Goal: Information Seeking & Learning: Learn about a topic

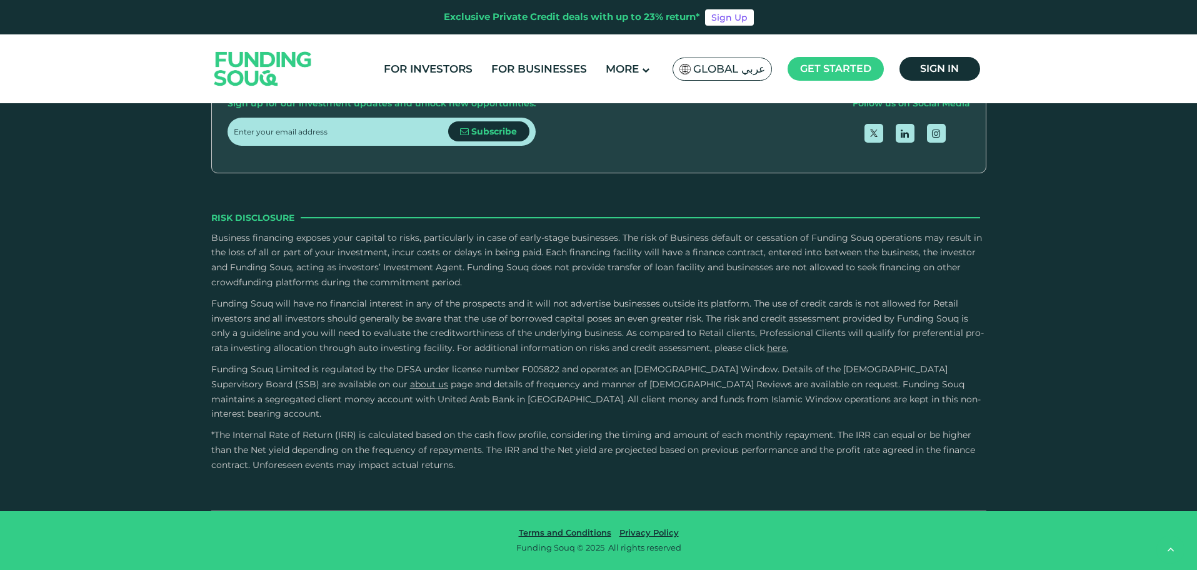
scroll to position [2876, 0]
drag, startPoint x: 618, startPoint y: 198, endPoint x: 507, endPoint y: 194, distance: 111.3
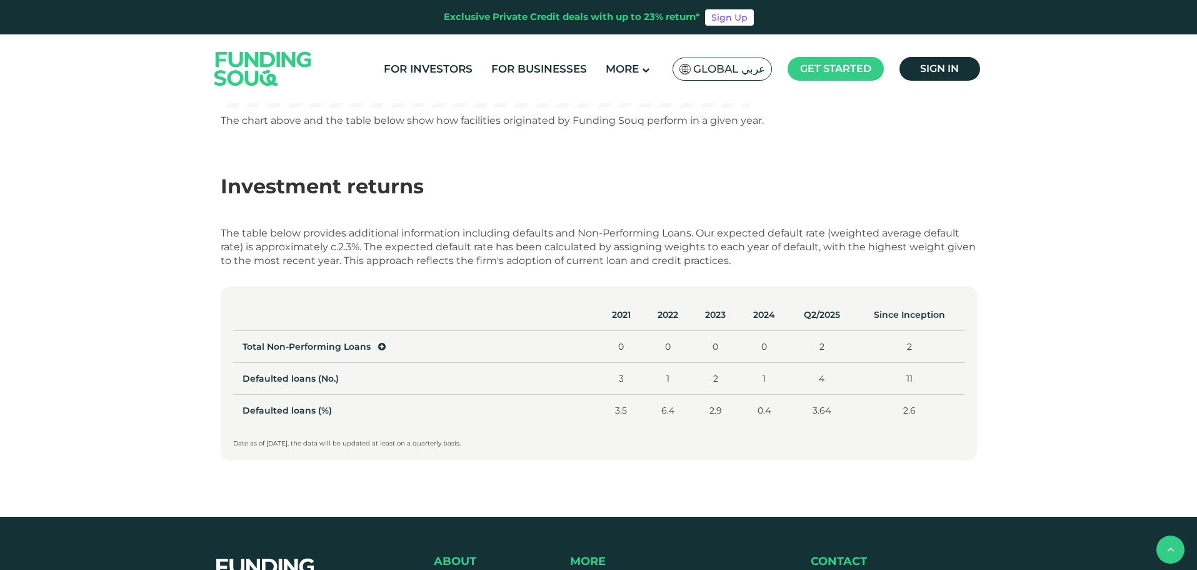
scroll to position [500, 0]
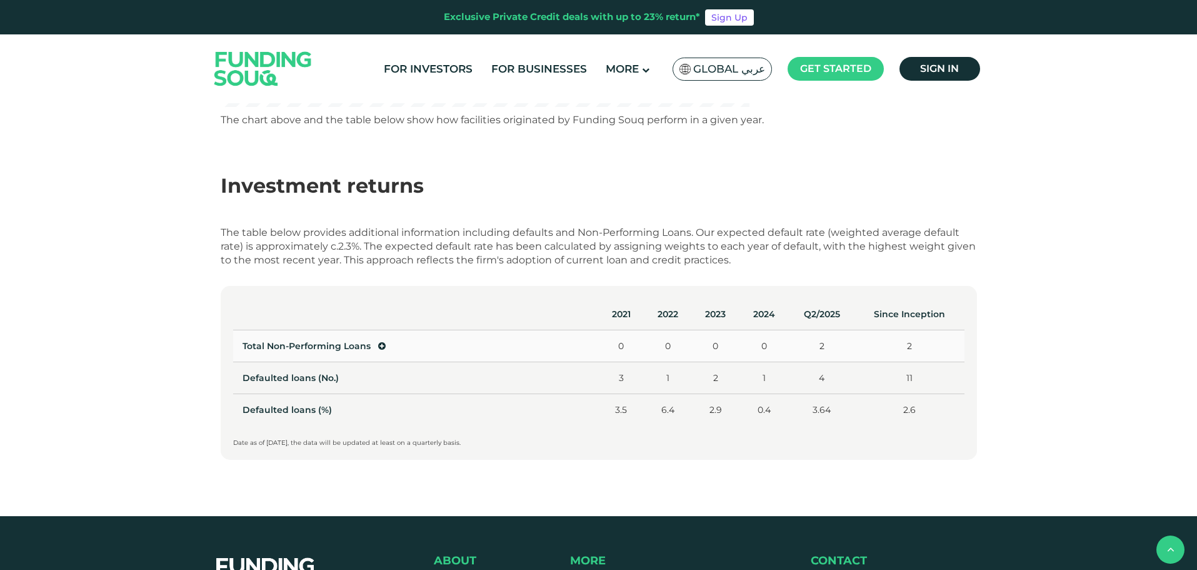
click at [383, 347] on icon at bounding box center [382, 345] width 8 height 9
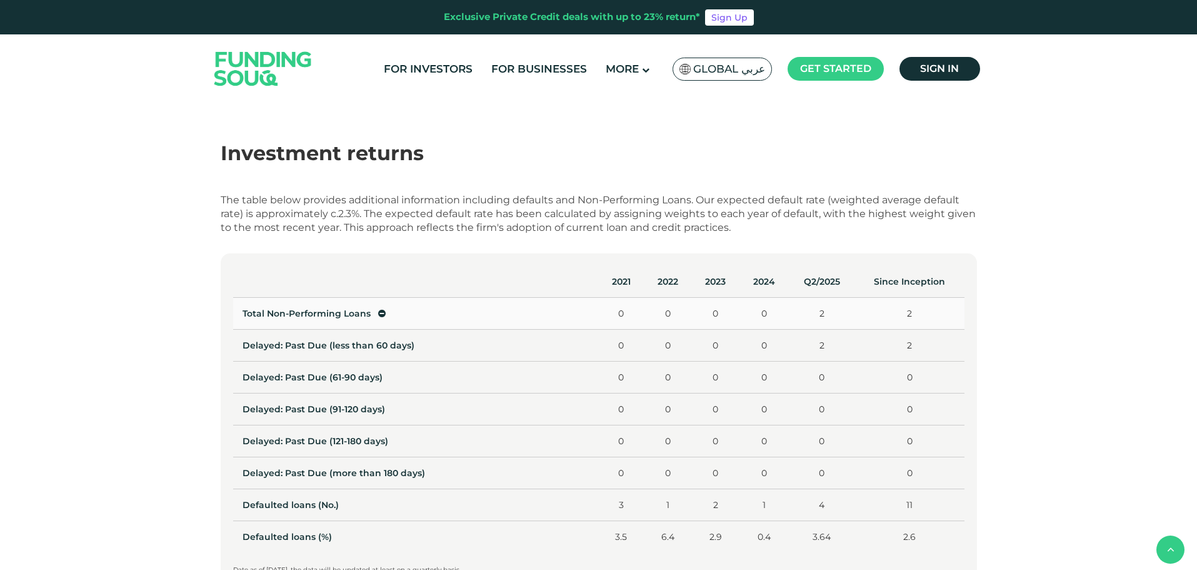
scroll to position [563, 0]
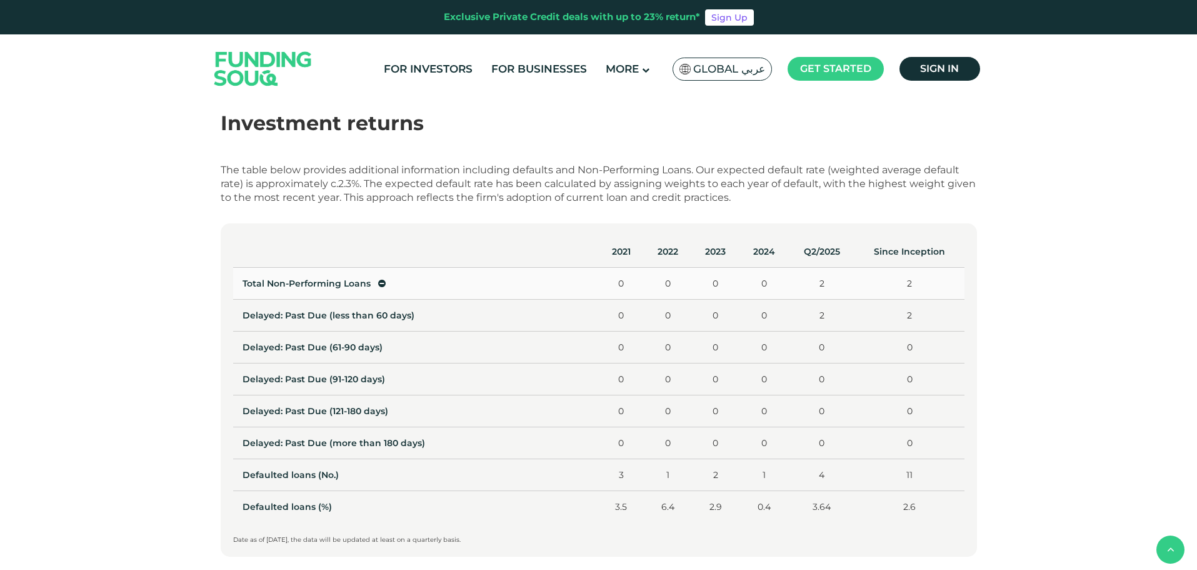
click at [376, 285] on span "Total Non-Performing Loans" at bounding box center [314, 283] width 143 height 11
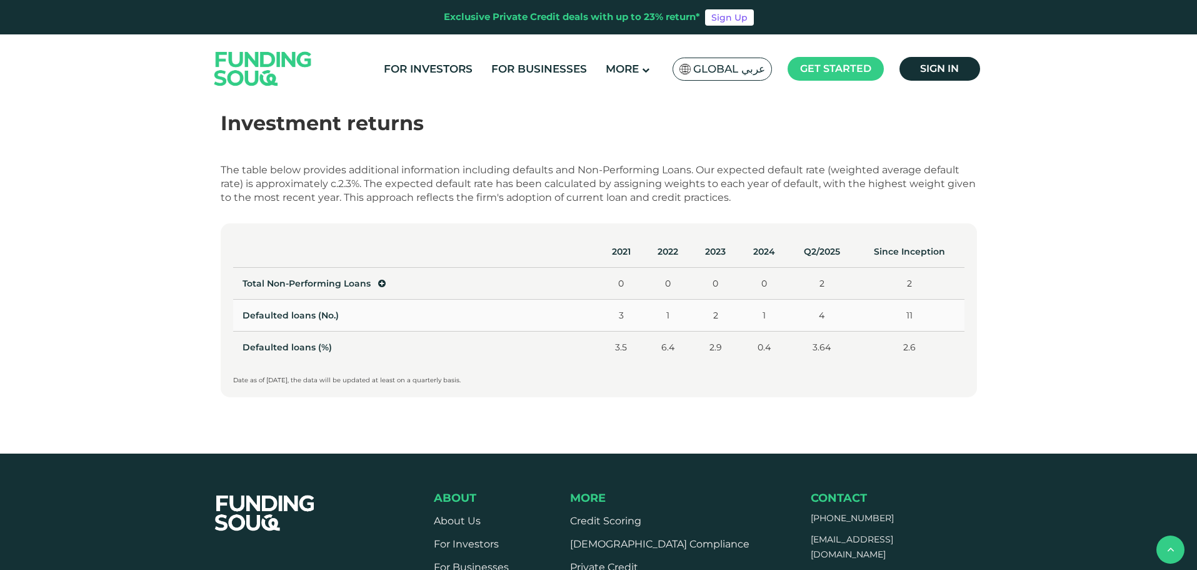
click at [383, 316] on td "Defaulted loans (No.)" at bounding box center [416, 315] width 366 height 32
drag, startPoint x: 820, startPoint y: 316, endPoint x: 597, endPoint y: 319, distance: 222.6
click at [640, 316] on tr "Defaulted loans (No.) 3 1 2 1 4 11" at bounding box center [598, 315] width 731 height 32
drag, startPoint x: 816, startPoint y: 345, endPoint x: 838, endPoint y: 259, distance: 88.6
click at [845, 341] on td "3.64" at bounding box center [821, 347] width 67 height 32
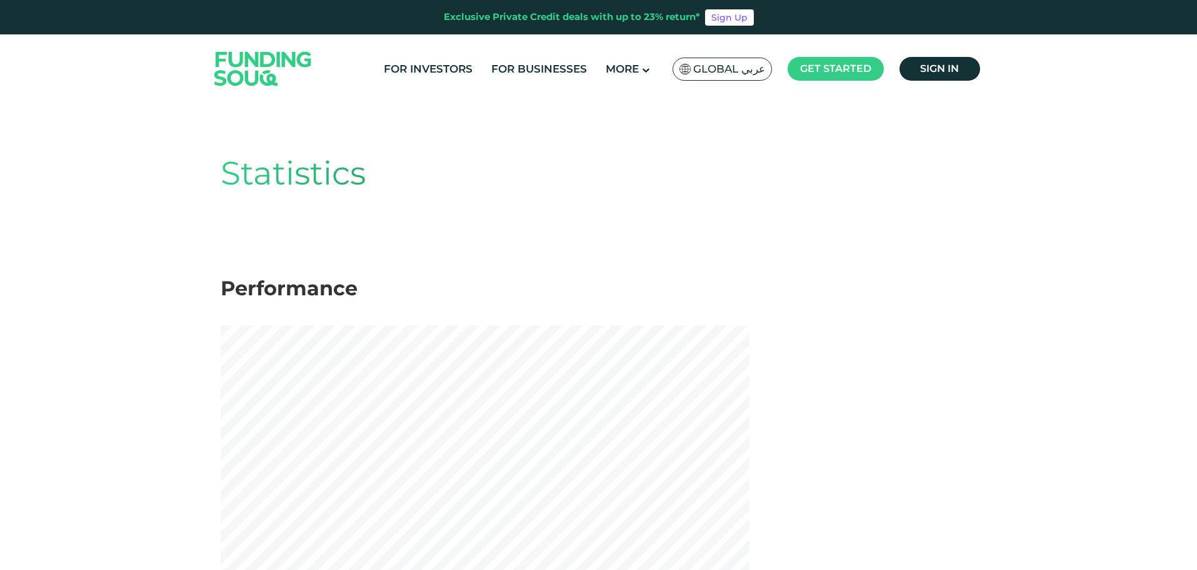
scroll to position [0, 0]
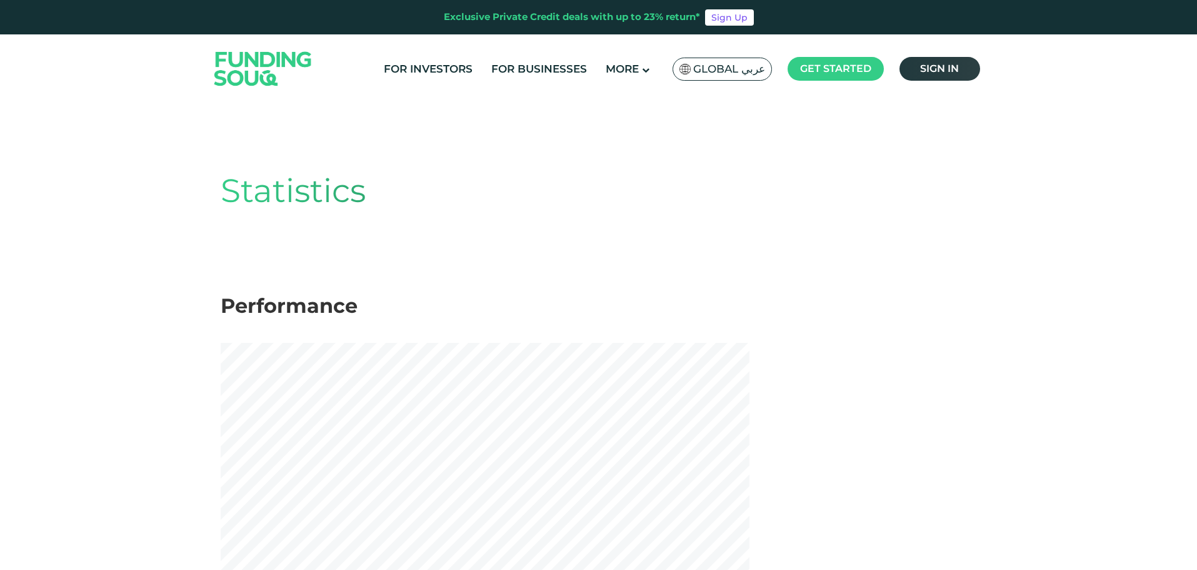
click at [961, 71] on link "Sign in" at bounding box center [940, 69] width 81 height 24
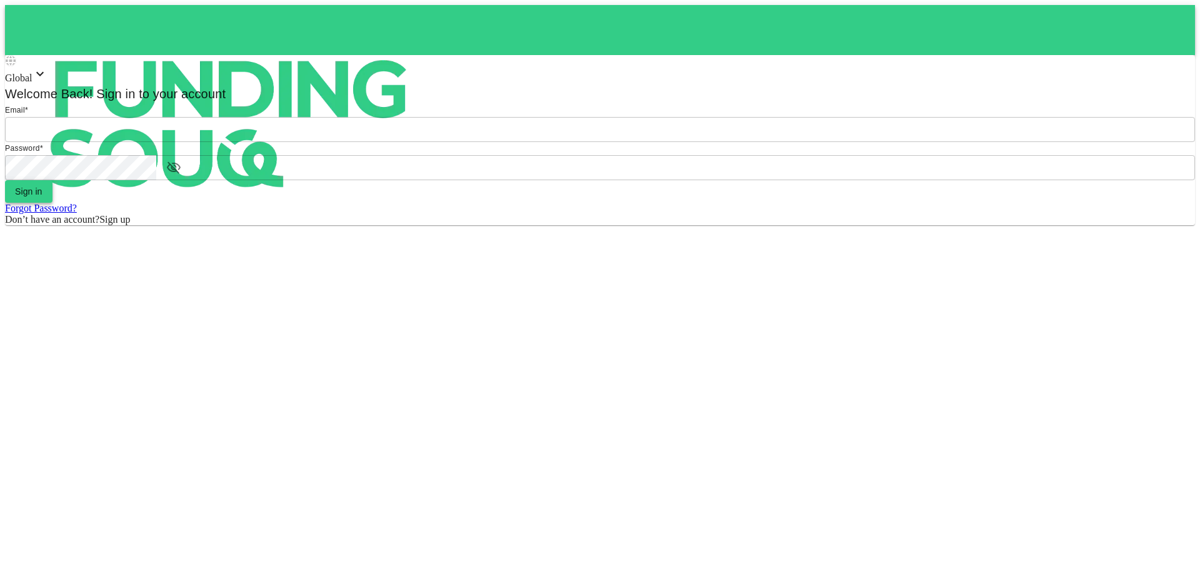
type input "Aasik.mmm@gmail.com"
click at [53, 203] on button "Sign in" at bounding box center [29, 191] width 48 height 23
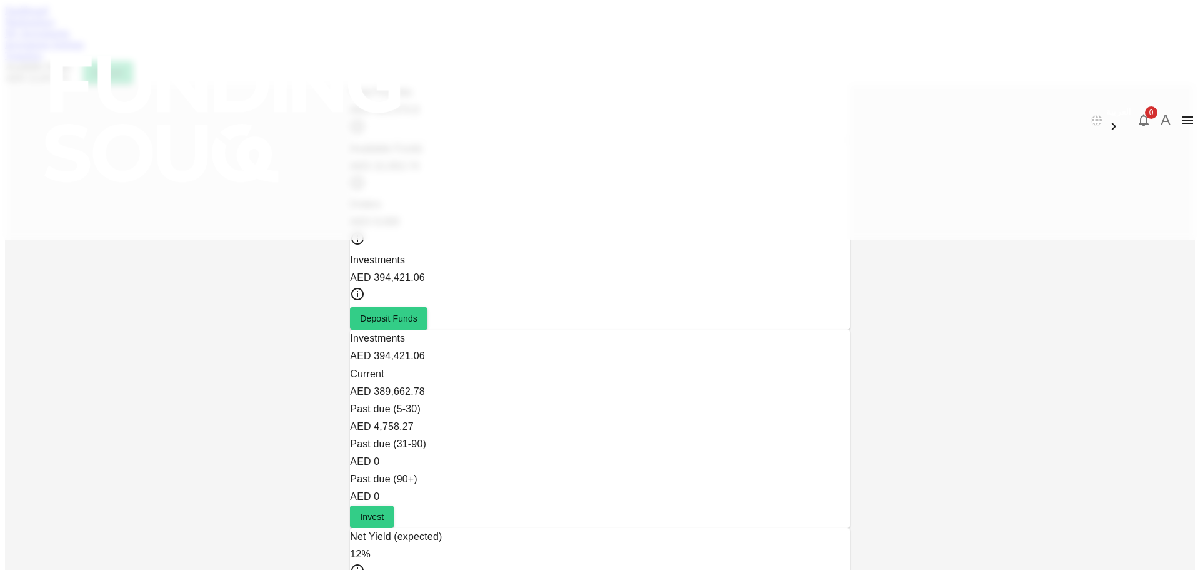
click at [55, 27] on link "Marketplace" at bounding box center [30, 21] width 50 height 11
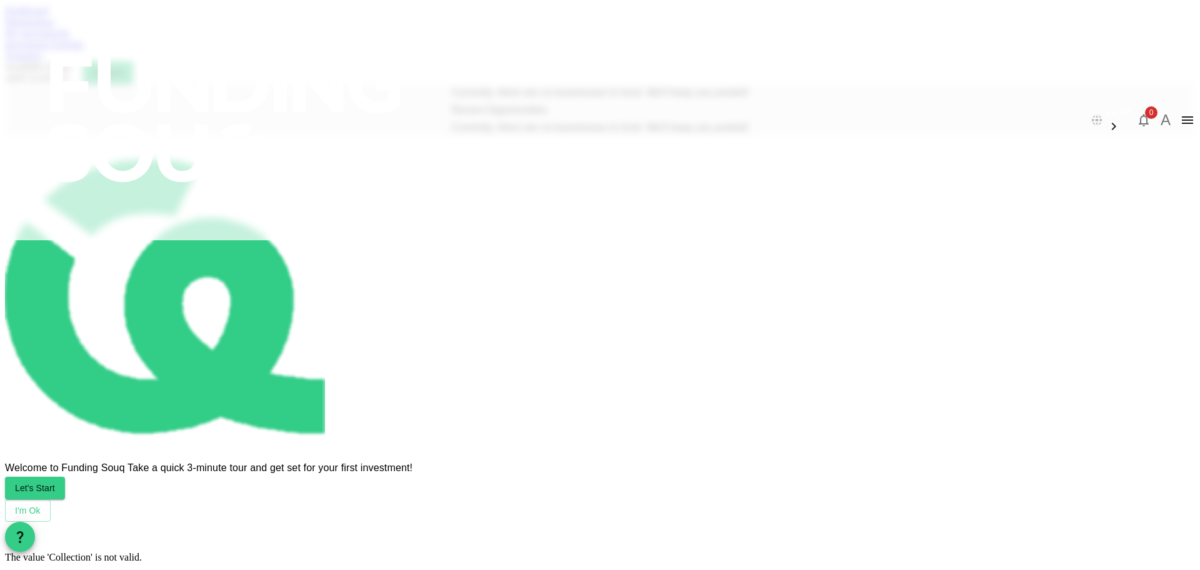
click at [70, 38] on link "My Investments" at bounding box center [37, 33] width 65 height 11
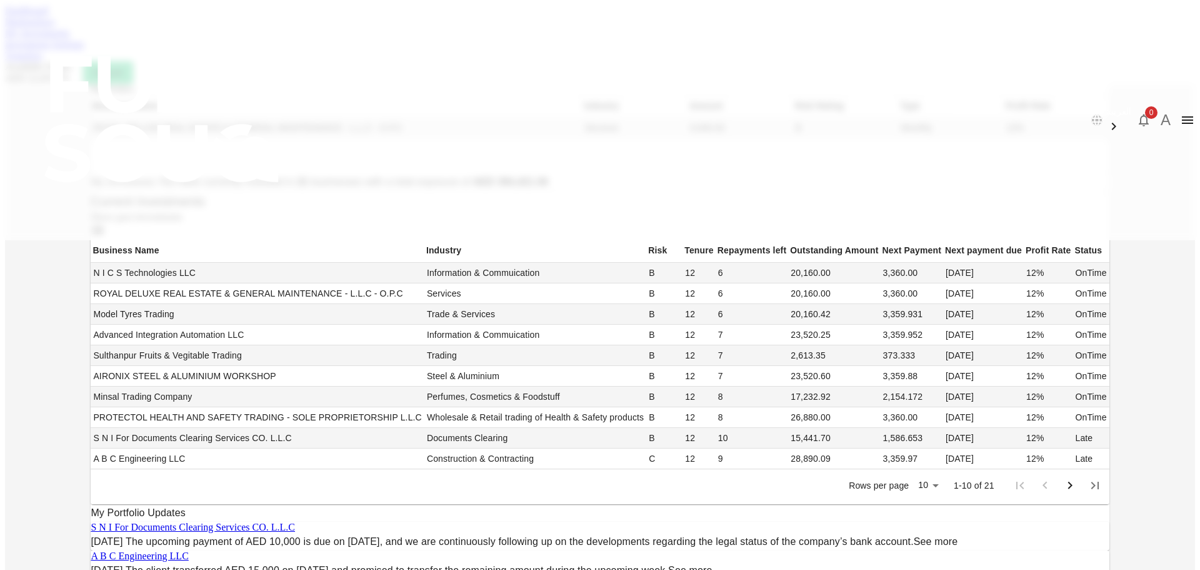
click at [84, 49] on link "Investment Settings" at bounding box center [44, 44] width 79 height 11
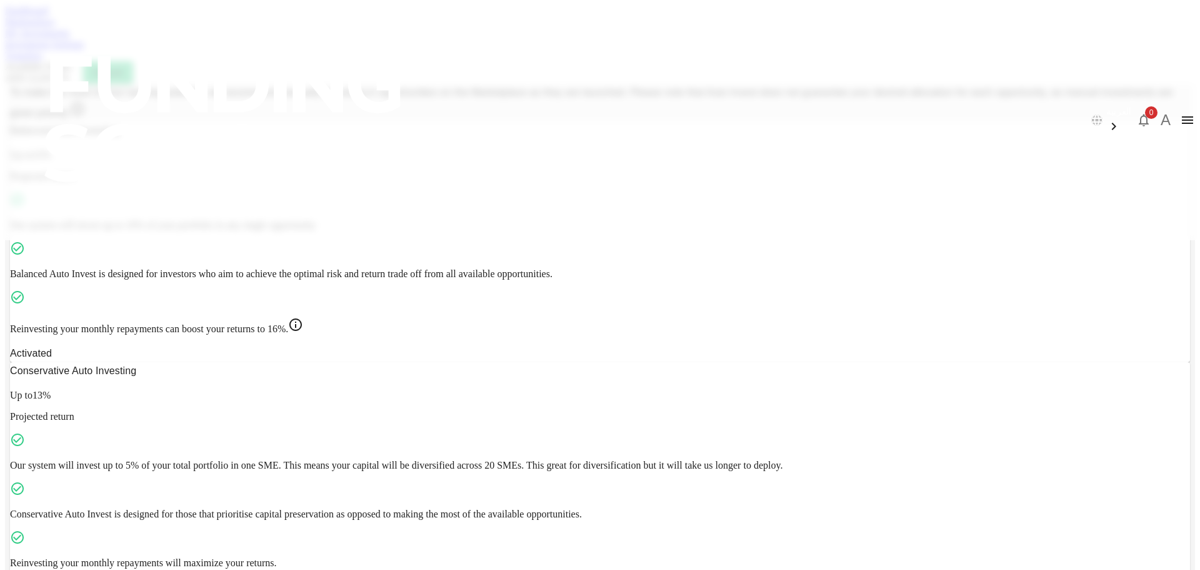
click at [70, 38] on link "My Investments" at bounding box center [37, 33] width 65 height 11
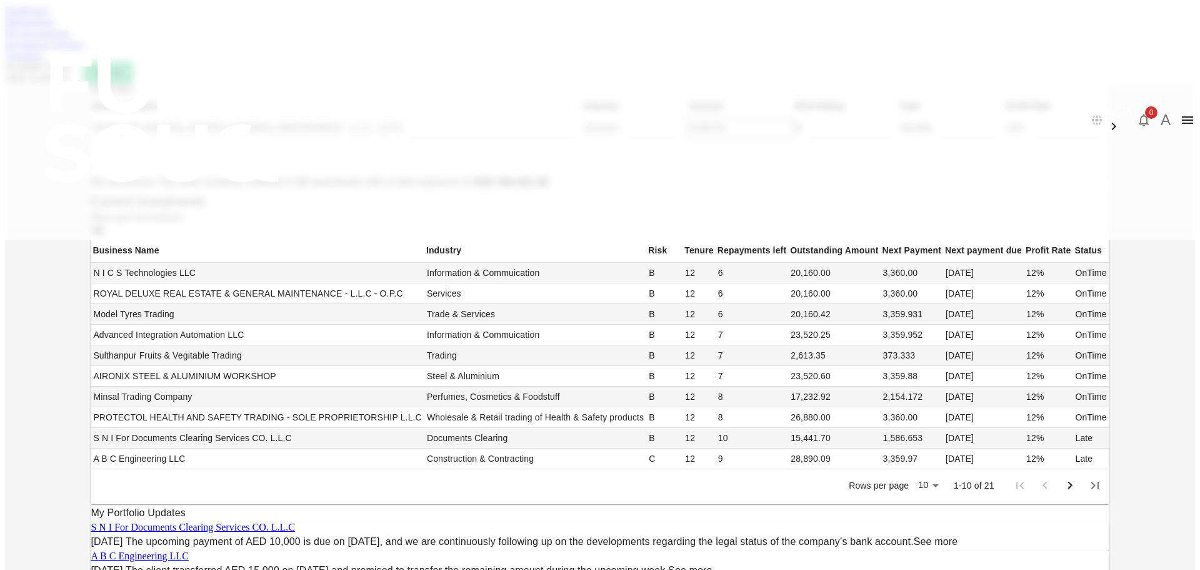
scroll to position [375, 0]
click at [55, 27] on link "Marketplace" at bounding box center [30, 21] width 50 height 11
